Goal: Task Accomplishment & Management: Complete application form

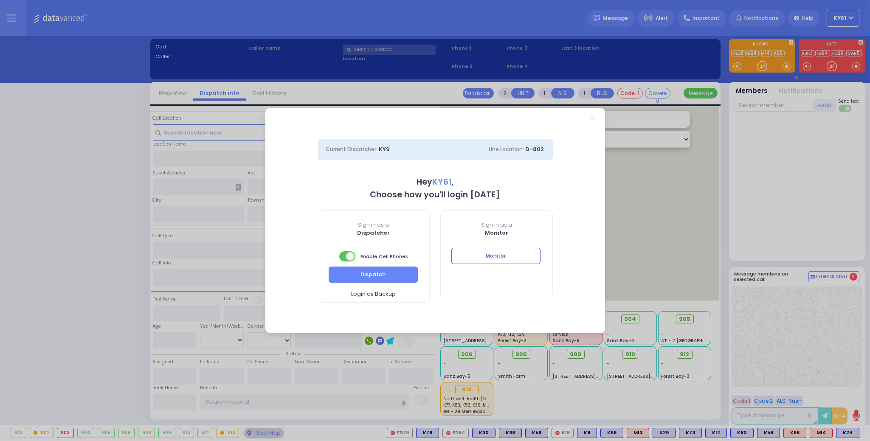
select select "7"
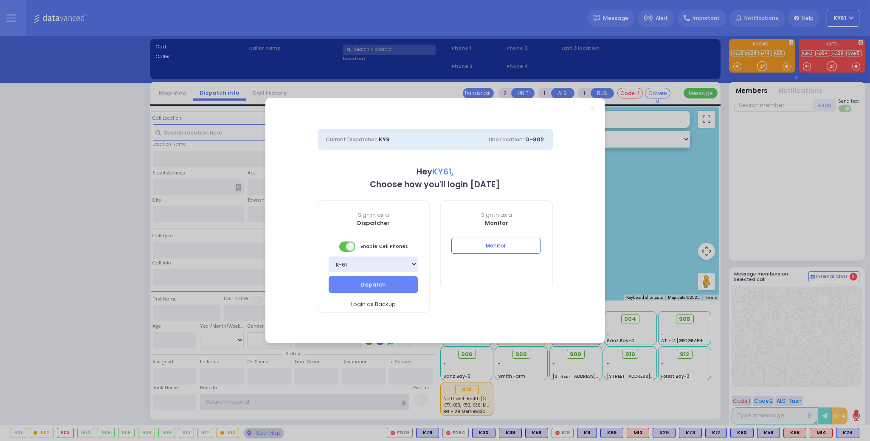
type input "ky61"
click at [683, 227] on div "Current Dispatcher: KY9 Line Location: D-802 Hey KY61 , Choose how you'll login…" at bounding box center [435, 220] width 870 height 441
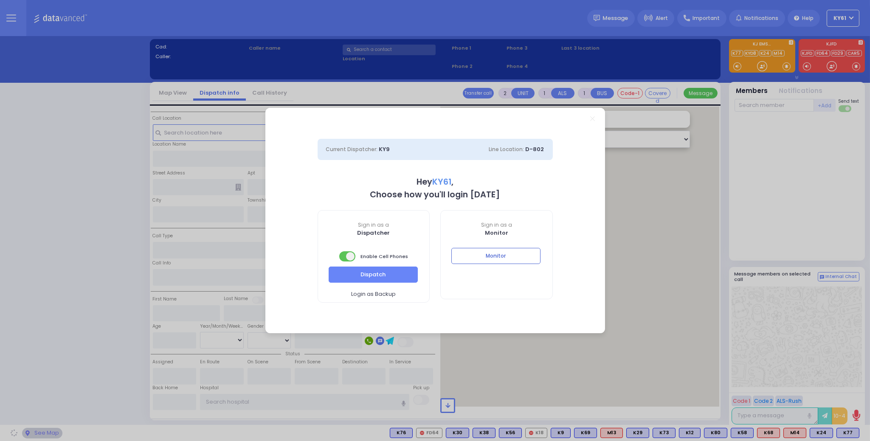
select select "7"
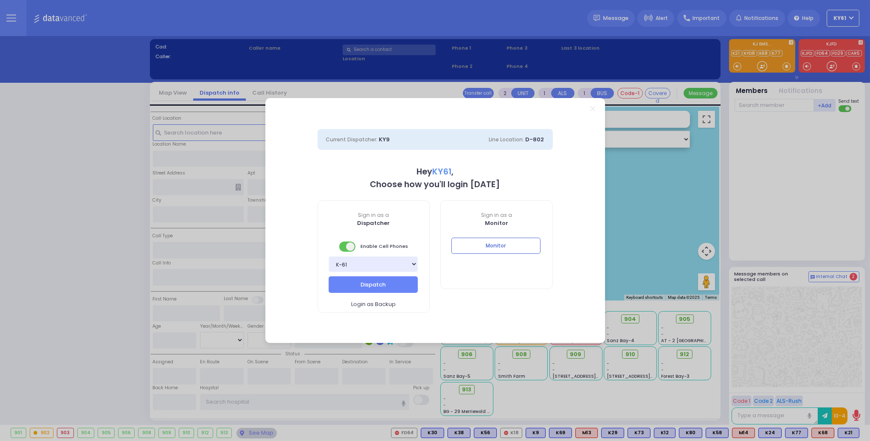
select select
type input "Allergic Reaction"
radio input "true"
type input "JACOB JOEL"
type input "BRAUNER"
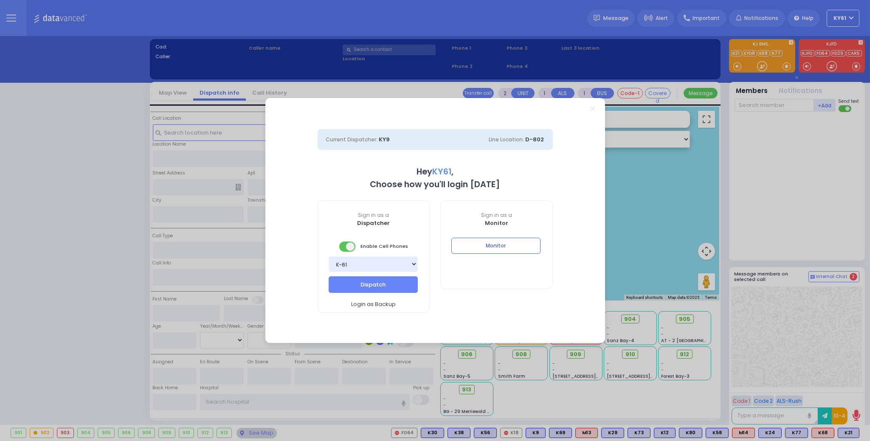
type input "22"
select select "Year"
select select "[DEMOGRAPHIC_DATA]"
type input "18:39"
type input "18:40"
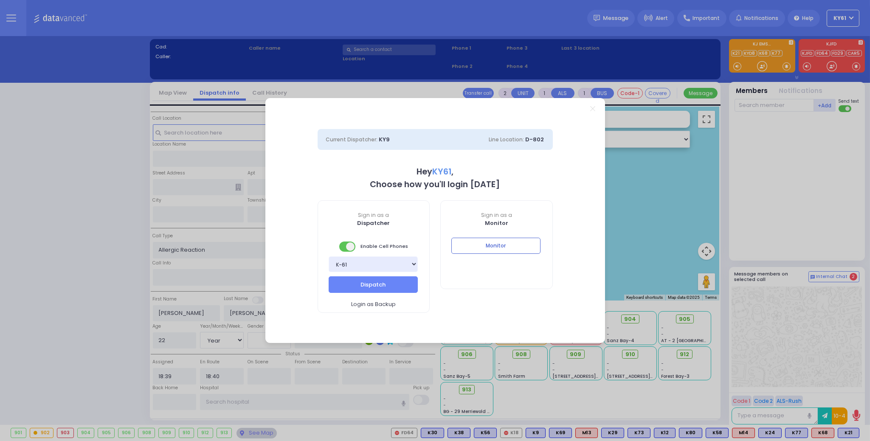
select select "Hatzalah Garages"
type input "STATE ROUTE 208"
type input "SLEEPY HOLLOW RD"
type input "4 MOUNTAIN RD"
type input "101"
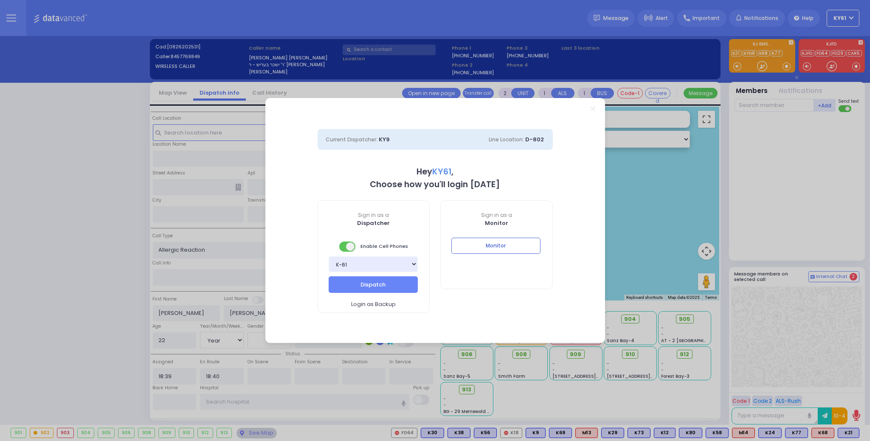
type input "Monroe"
type input "New York"
type input "10950"
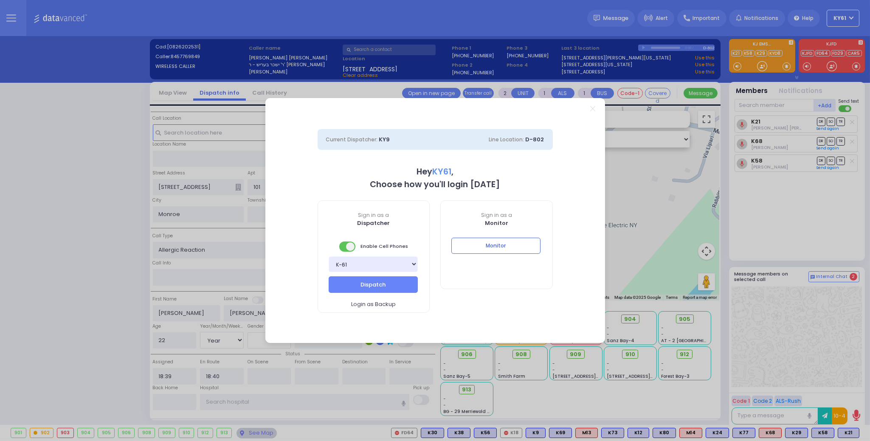
select select
radio input "true"
select select "Year"
select select "[DEMOGRAPHIC_DATA]"
select select "Hatzalah Garages"
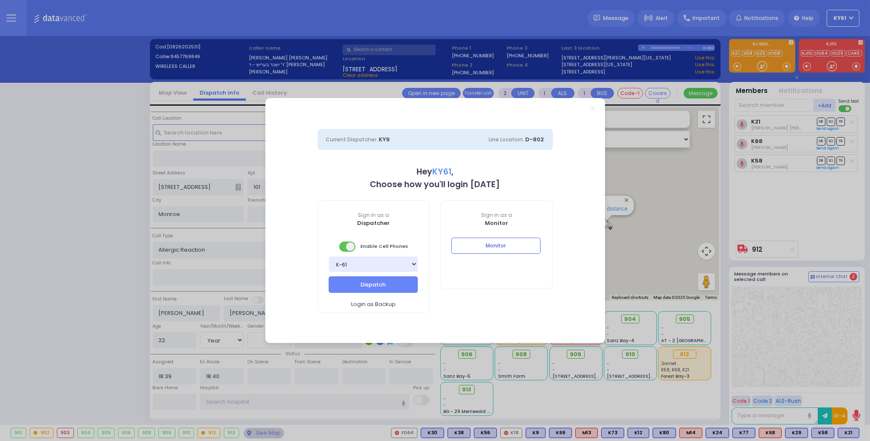
select select
radio input "true"
select select "Year"
select select "[DEMOGRAPHIC_DATA]"
type input "Orange Regional Medical Center"
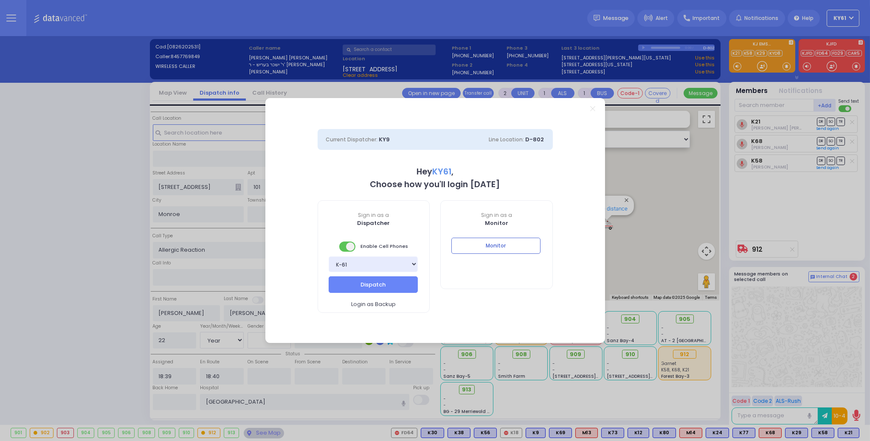
select select "Hatzalah Garages"
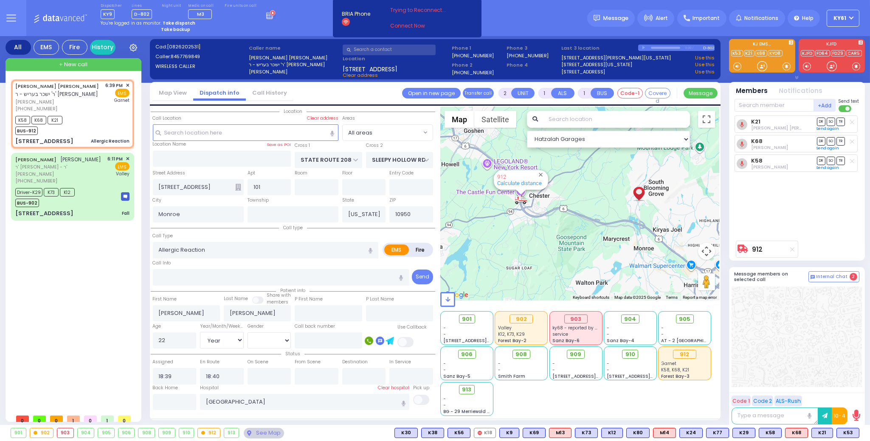
type input "6"
select select
radio input "true"
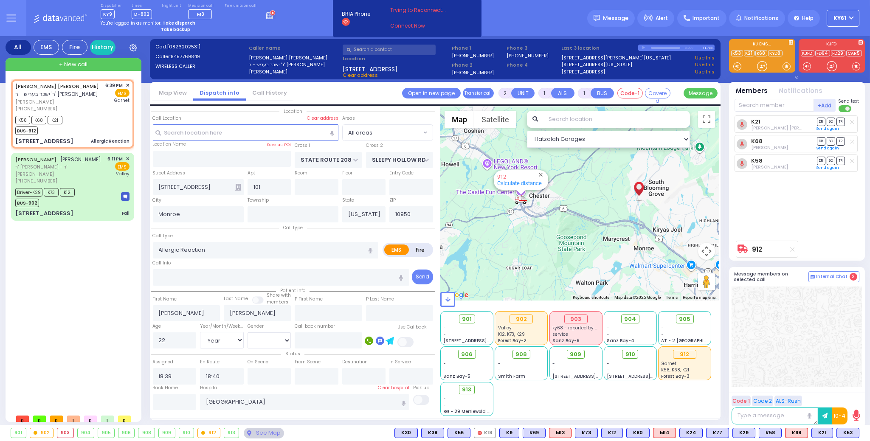
type input "Unknown"
select select "Year"
select select "[DEMOGRAPHIC_DATA]"
select select "Hatzalah Garages"
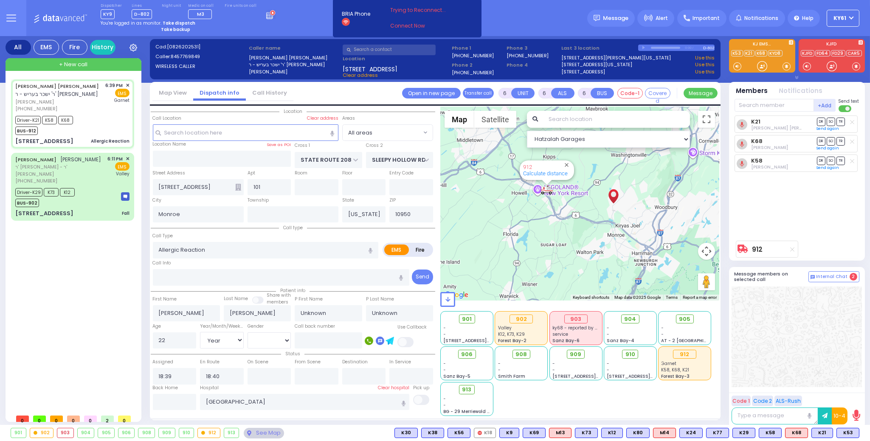
select select
radio input "true"
type input "Yoel"
type input "Brauner"
select select "Year"
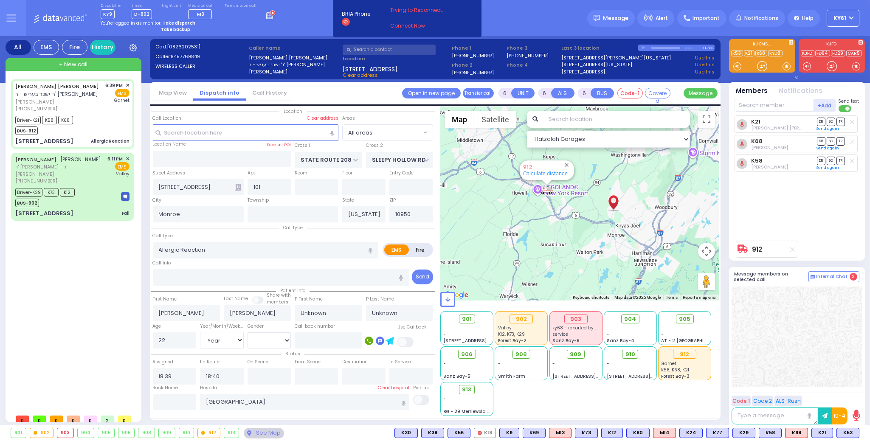
select select "[DEMOGRAPHIC_DATA]"
type input "18:43"
type input "19:00"
type input "19:25"
type input "19:50"
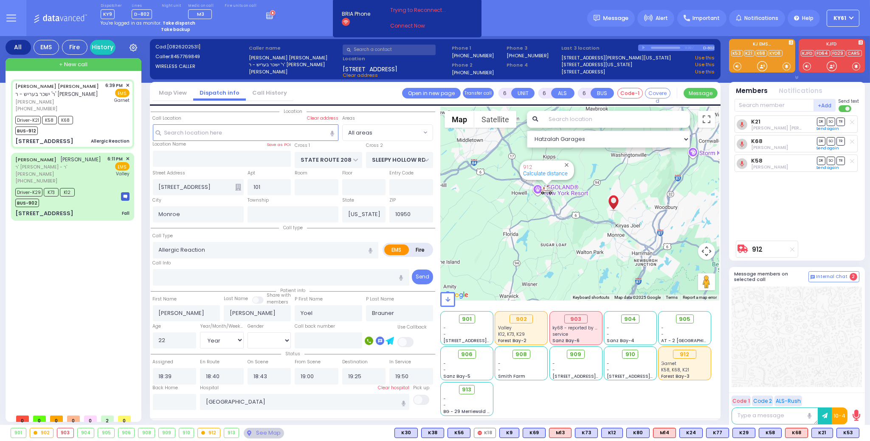
select select "Hatzalah Garages"
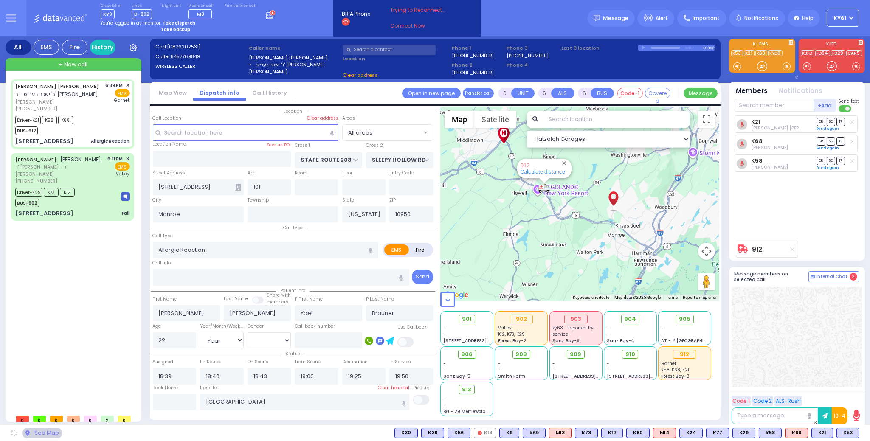
select select
radio input "true"
select select "Year"
select select "[DEMOGRAPHIC_DATA]"
select select "Hatzalah Garages"
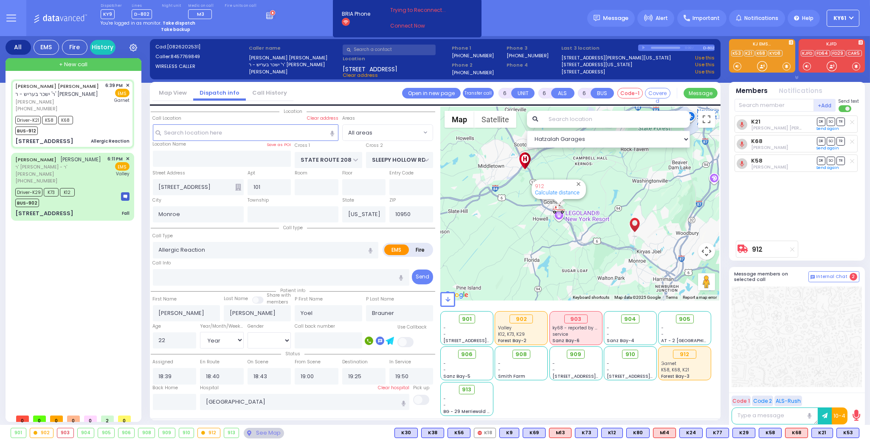
select select
radio input "true"
select select "Year"
select select "[DEMOGRAPHIC_DATA]"
select select "Hatzalah Garages"
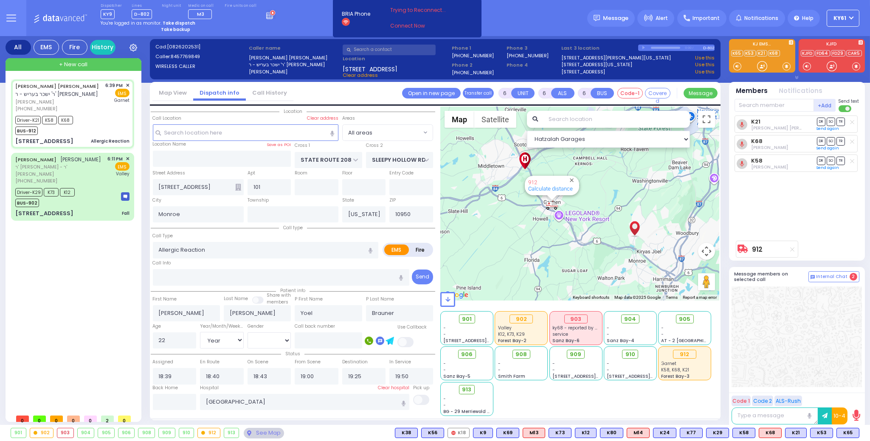
select select
radio input "true"
select select "Year"
select select "[DEMOGRAPHIC_DATA]"
select select "Hatzalah Garages"
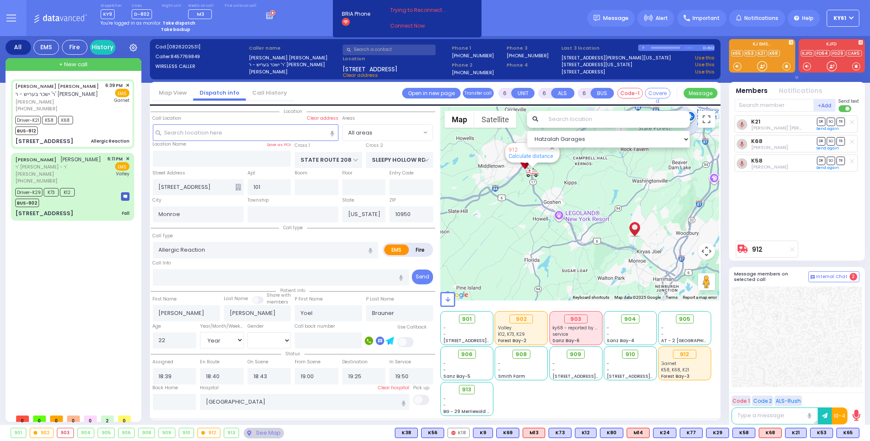
select select
radio input "true"
select select "Year"
select select "[DEMOGRAPHIC_DATA]"
select select "Hatzalah Garages"
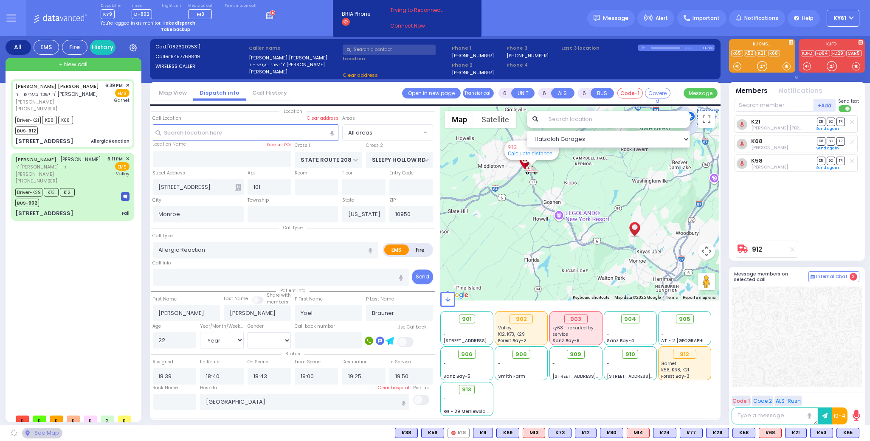
select select
radio input "true"
select select "Year"
select select "[DEMOGRAPHIC_DATA]"
select select "Hatzalah Garages"
